Goal: Check status: Check status

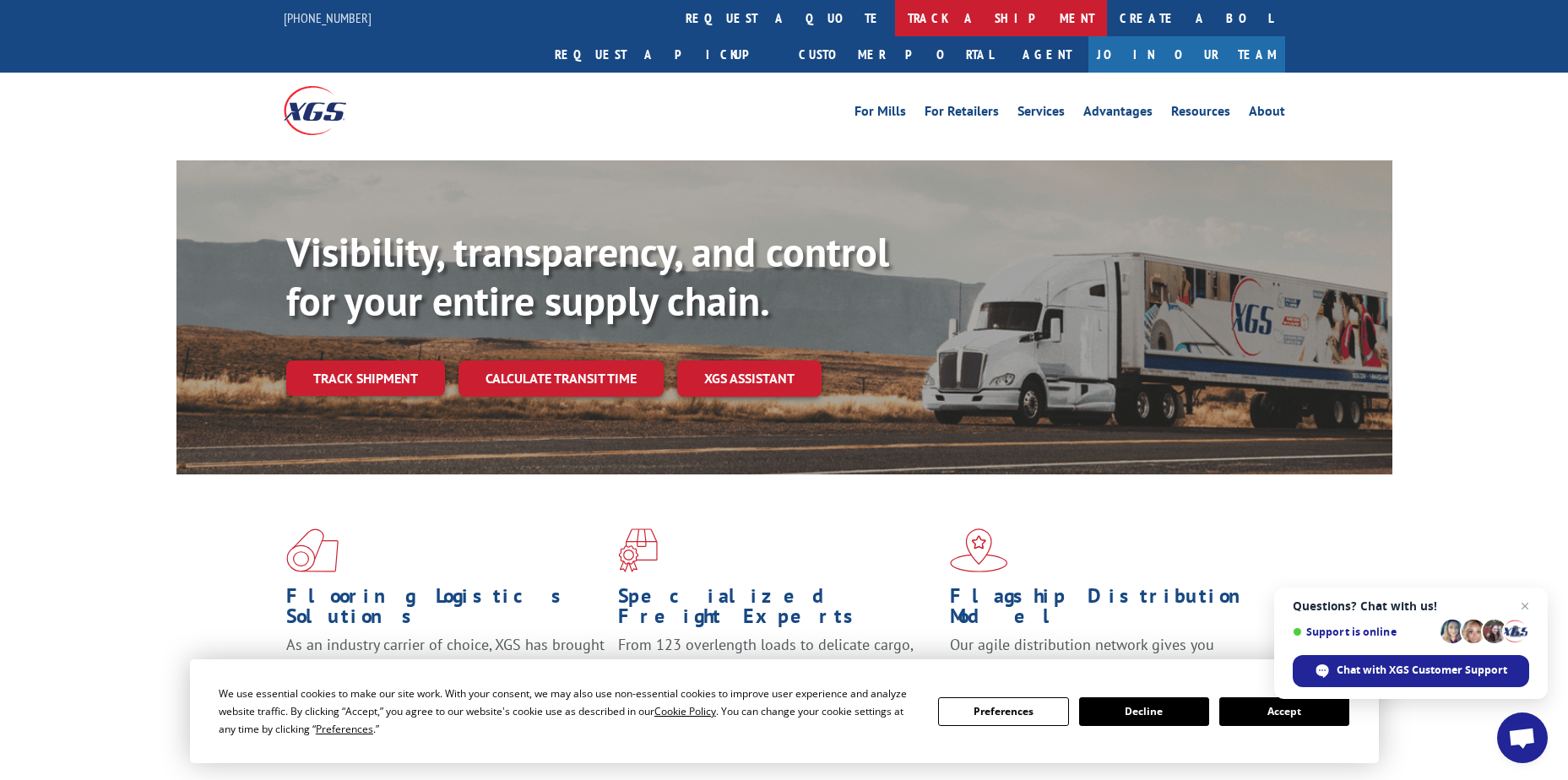
click at [895, 20] on link "track a shipment" at bounding box center [1001, 18] width 211 height 36
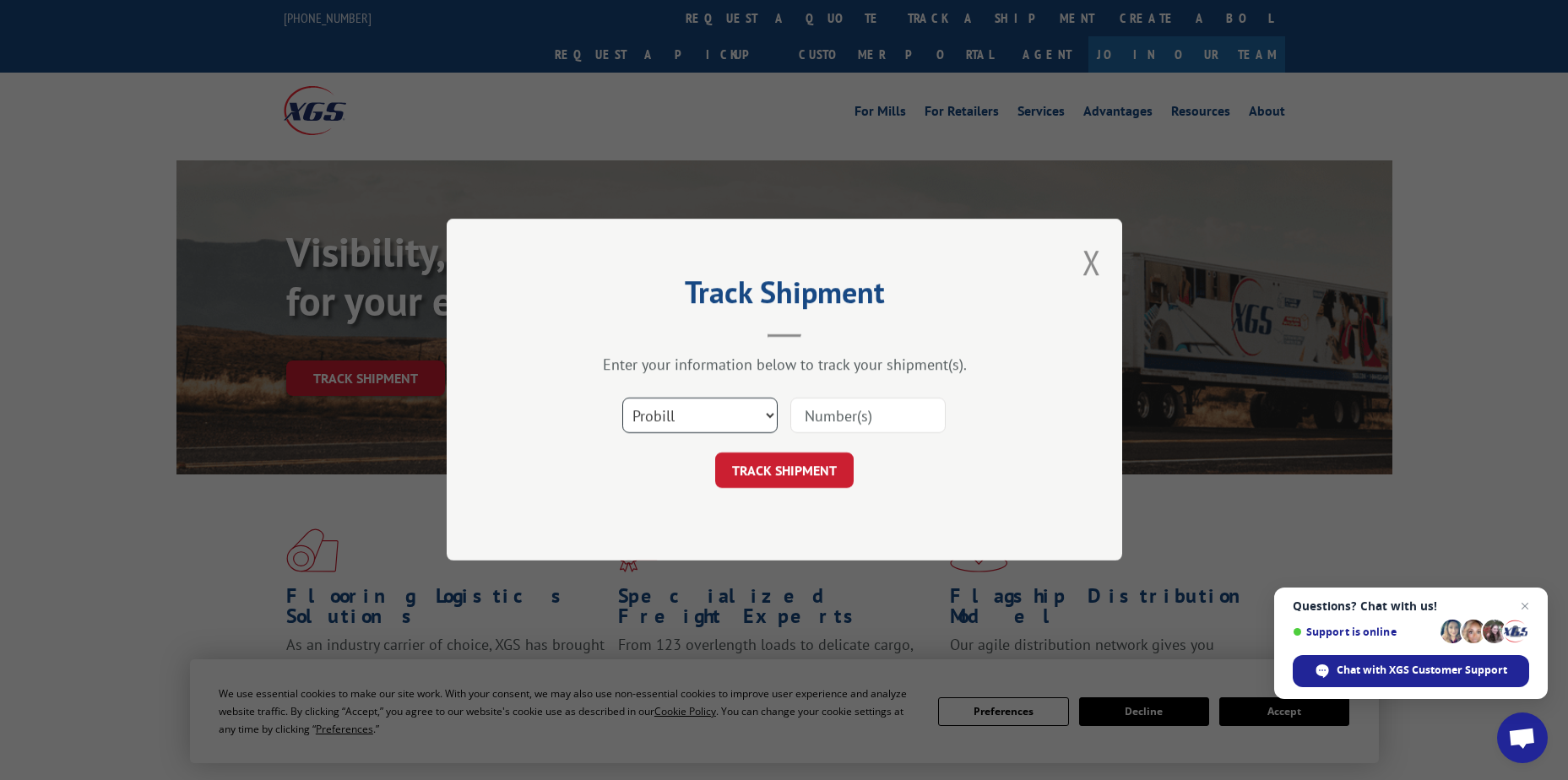
click at [673, 419] on select "Select category... Probill BOL PO" at bounding box center [700, 416] width 156 height 36
select select "po"
click at [622, 398] on select "Select category... Probill BOL PO" at bounding box center [700, 416] width 156 height 36
click at [830, 419] on input at bounding box center [868, 416] width 156 height 36
paste input "12536066"
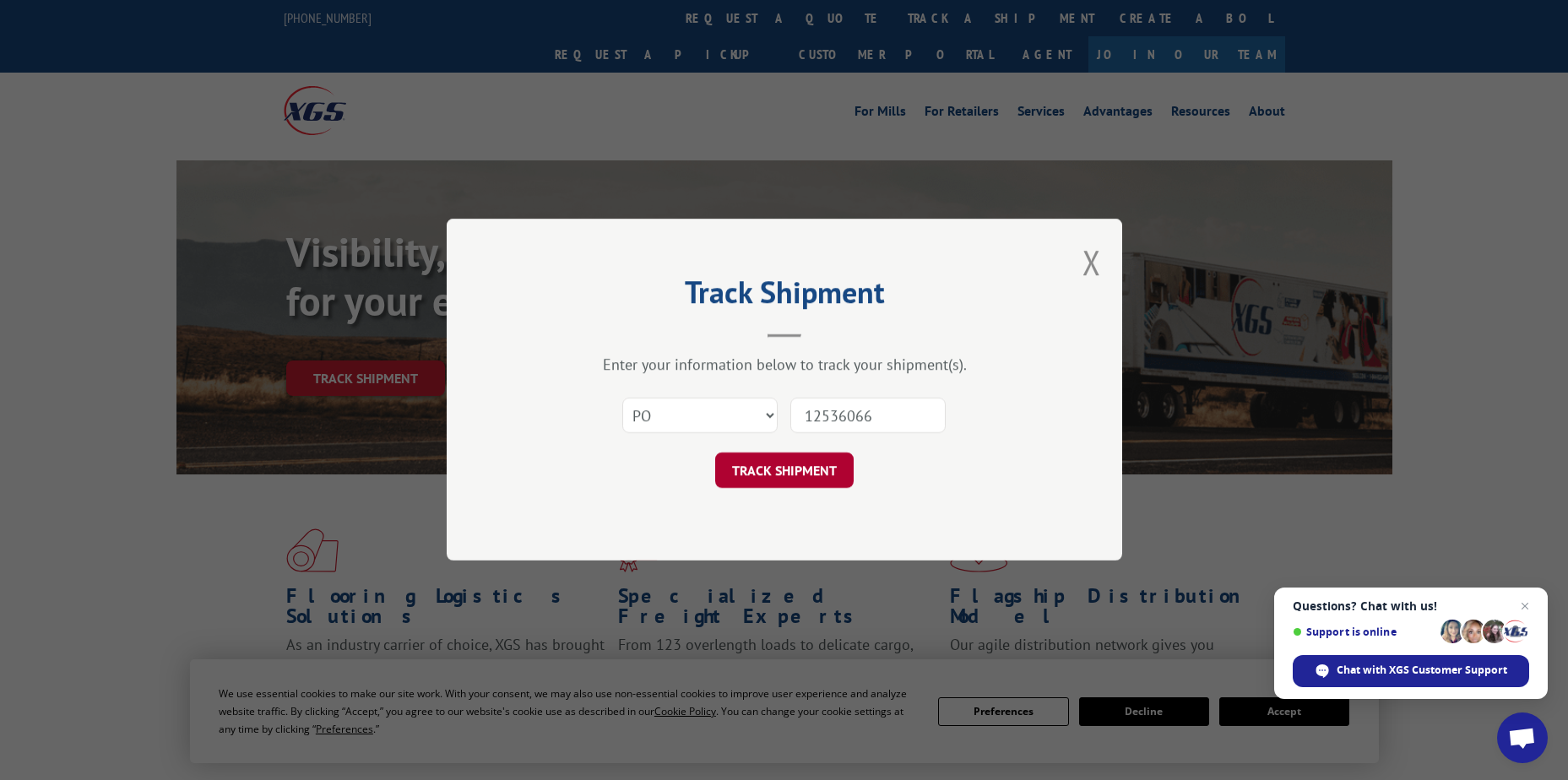
type input "12536066"
click at [798, 473] on button "TRACK SHIPMENT" at bounding box center [784, 471] width 139 height 36
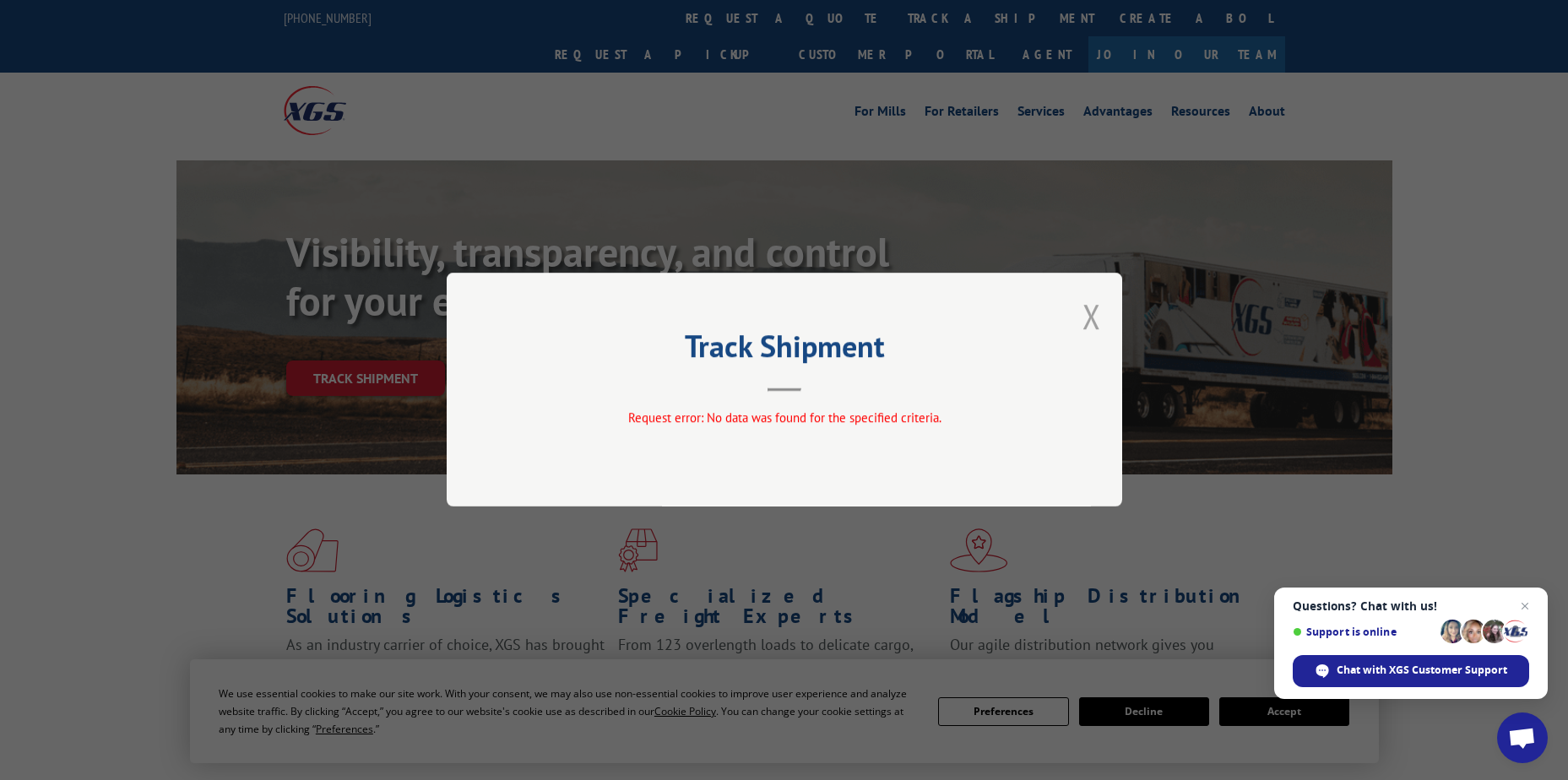
click at [1103, 315] on div "Track Shipment Request error: No data was found for the specified criteria." at bounding box center [784, 390] width 675 height 234
click at [1096, 320] on button "Close modal" at bounding box center [1092, 315] width 19 height 44
